Goal: Transaction & Acquisition: Book appointment/travel/reservation

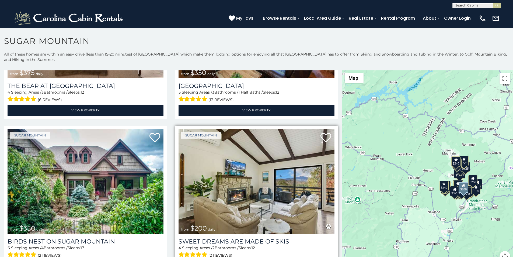
scroll to position [146, 0]
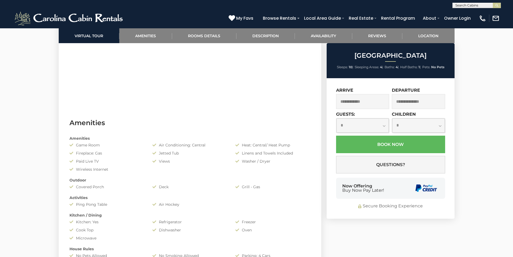
scroll to position [393, 0]
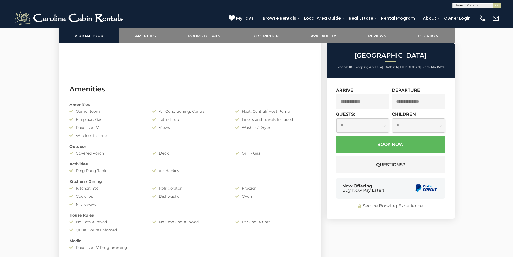
click at [342, 213] on div "**********" at bounding box center [391, 148] width 128 height 140
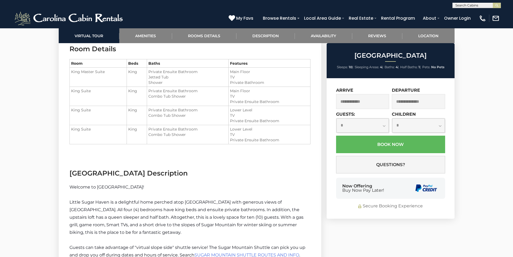
scroll to position [670, 0]
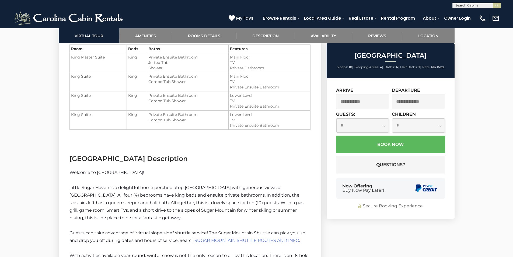
click at [403, 192] on div "Now Offering Buy Now Pay Later!" at bounding box center [390, 188] width 109 height 21
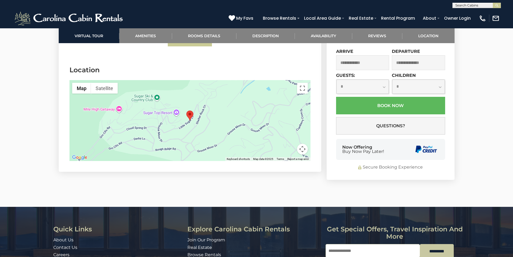
scroll to position [1468, 0]
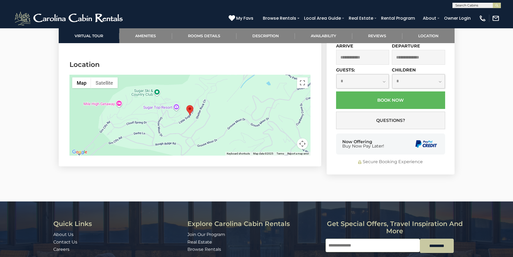
click at [463, 16] on link "Owner Login" at bounding box center [458, 17] width 32 height 9
